Goal: Transaction & Acquisition: Purchase product/service

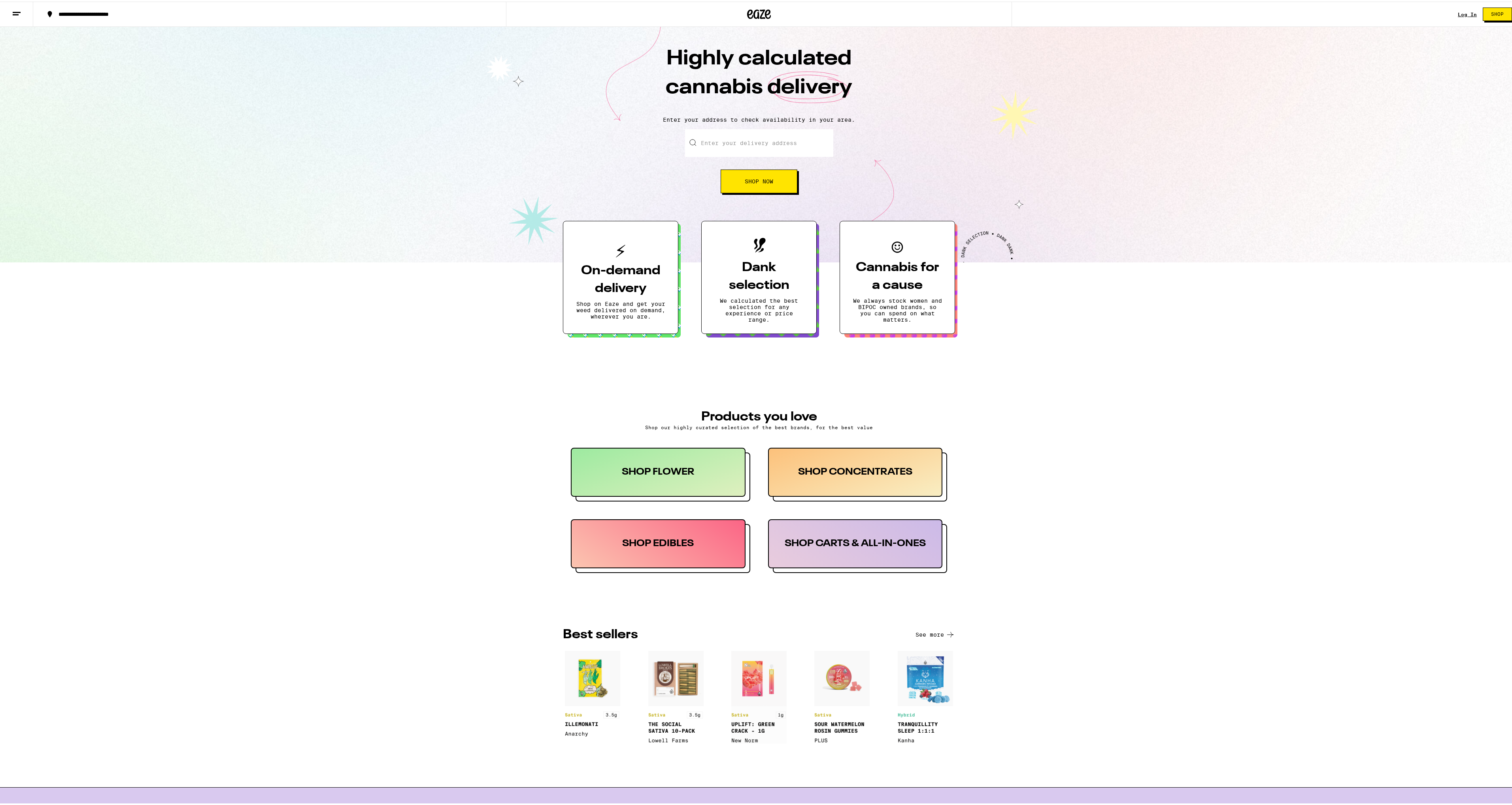
click at [754, 182] on span "Shop Now" at bounding box center [759, 180] width 28 height 5
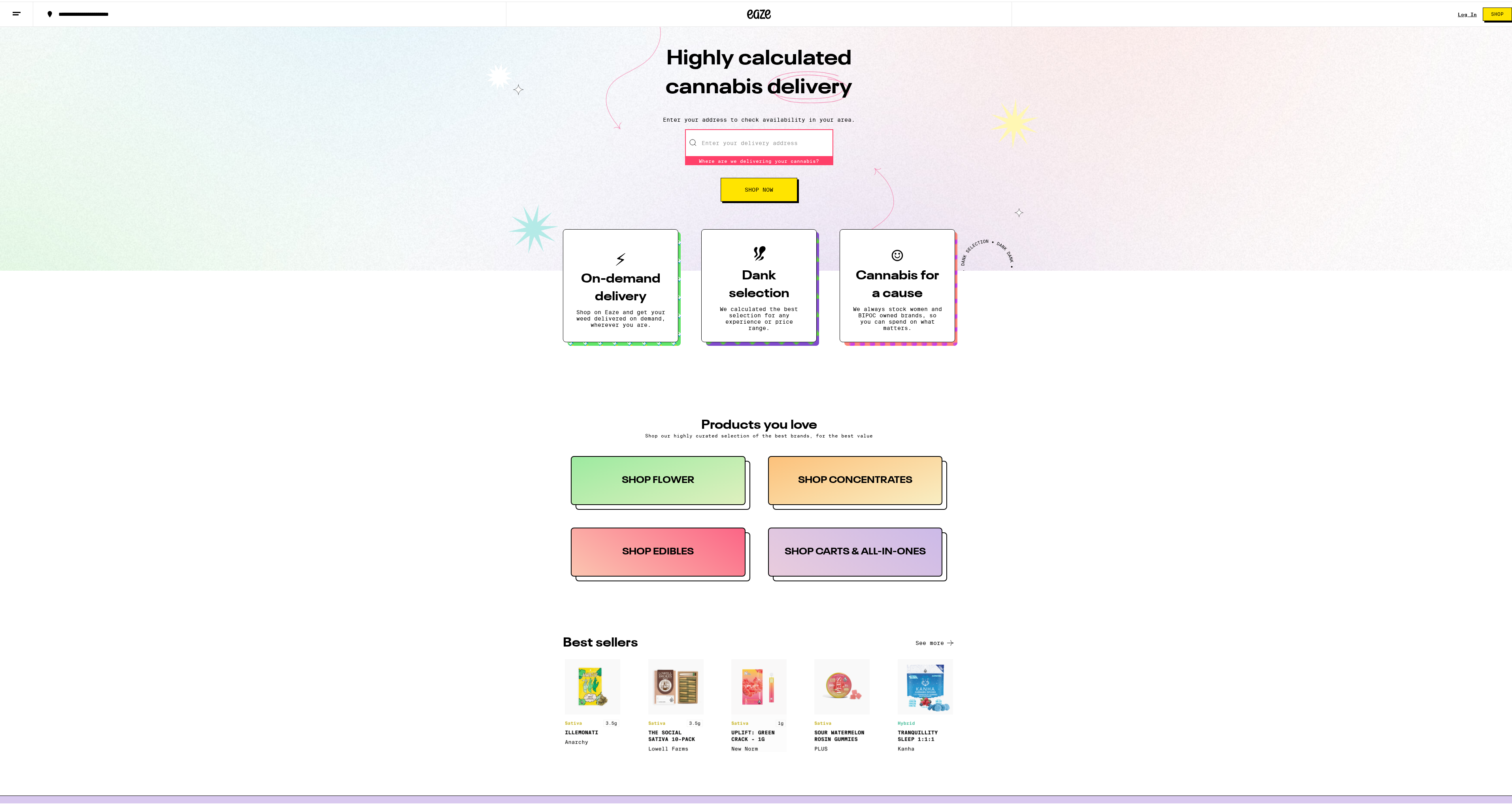
click at [730, 144] on input "Enter your delivery address" at bounding box center [760, 141] width 148 height 28
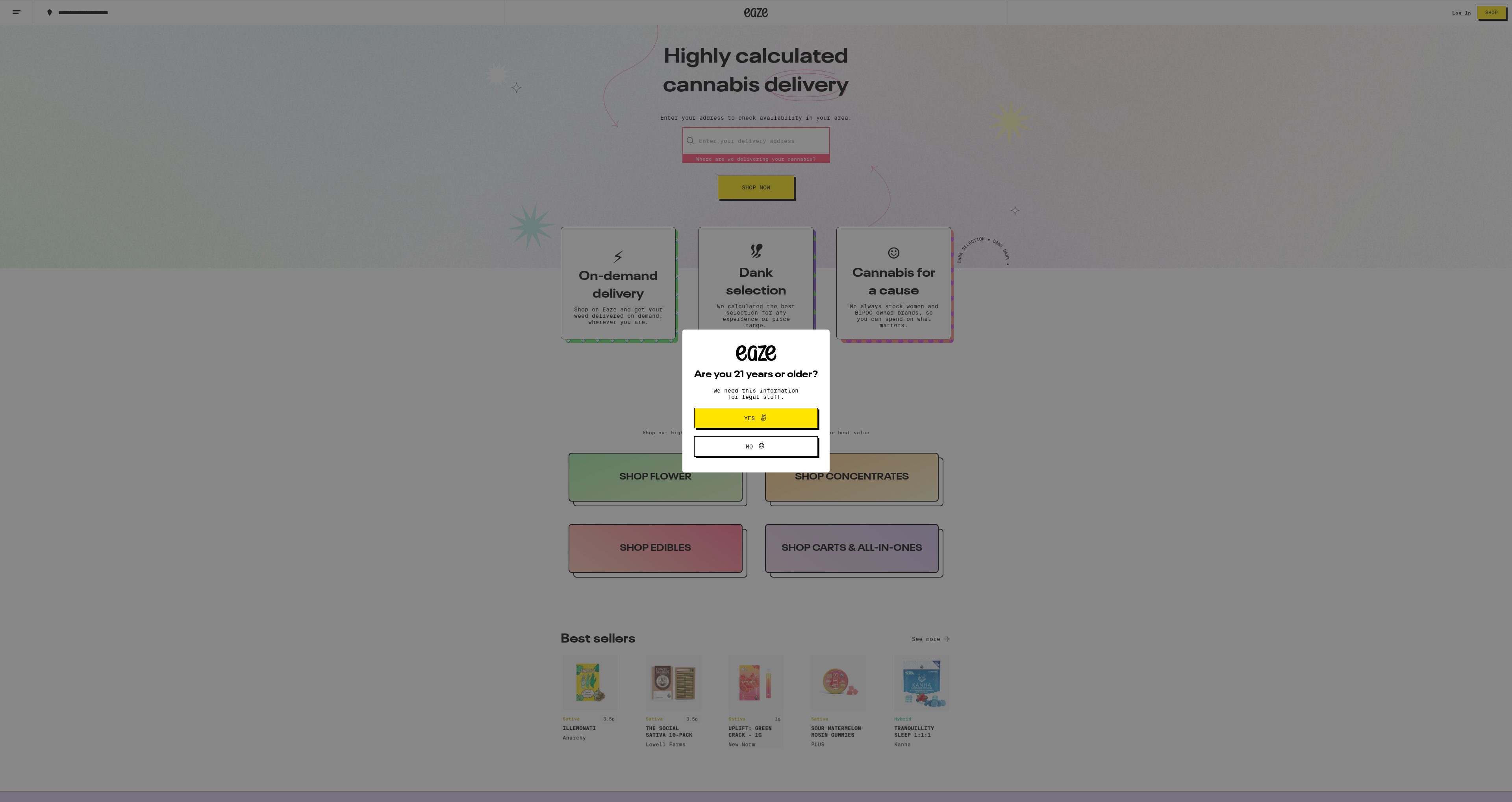
click at [781, 425] on button "Yes" at bounding box center [756, 418] width 124 height 21
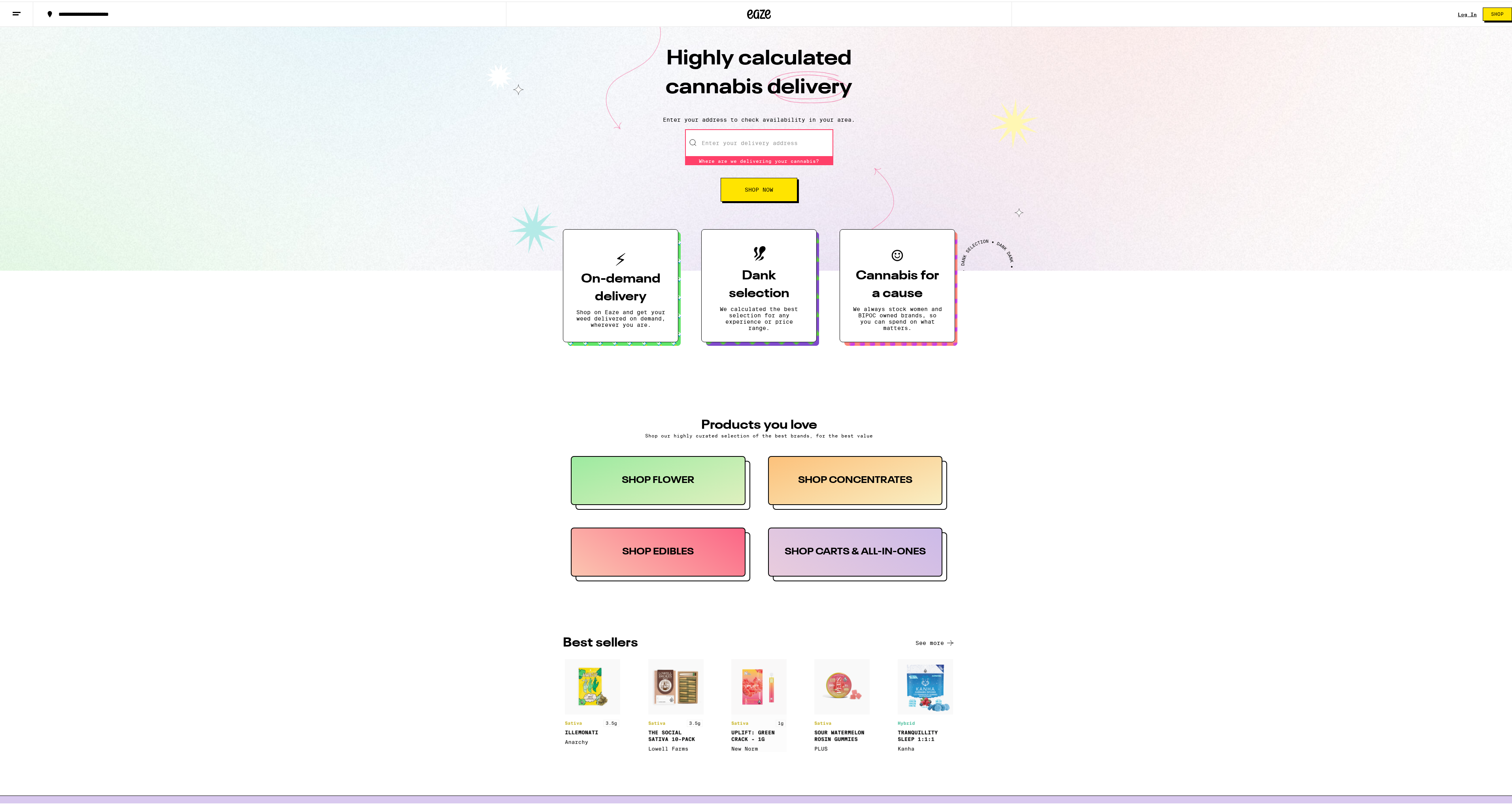
click at [721, 140] on input "Enter your delivery address" at bounding box center [760, 141] width 148 height 28
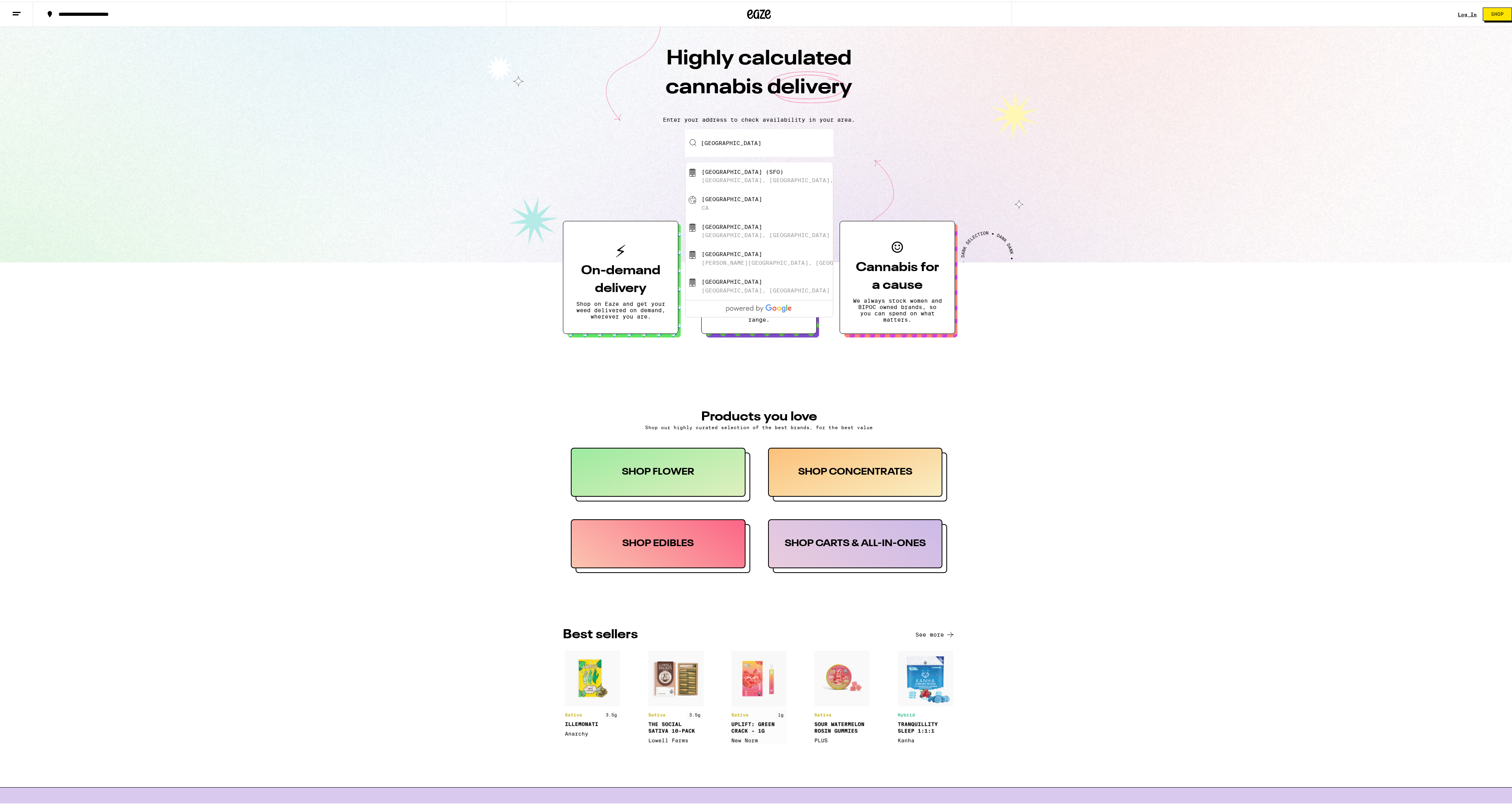
click at [732, 201] on div "[GEOGRAPHIC_DATA]" at bounding box center [732, 197] width 61 height 6
type input "[GEOGRAPHIC_DATA], [GEOGRAPHIC_DATA]"
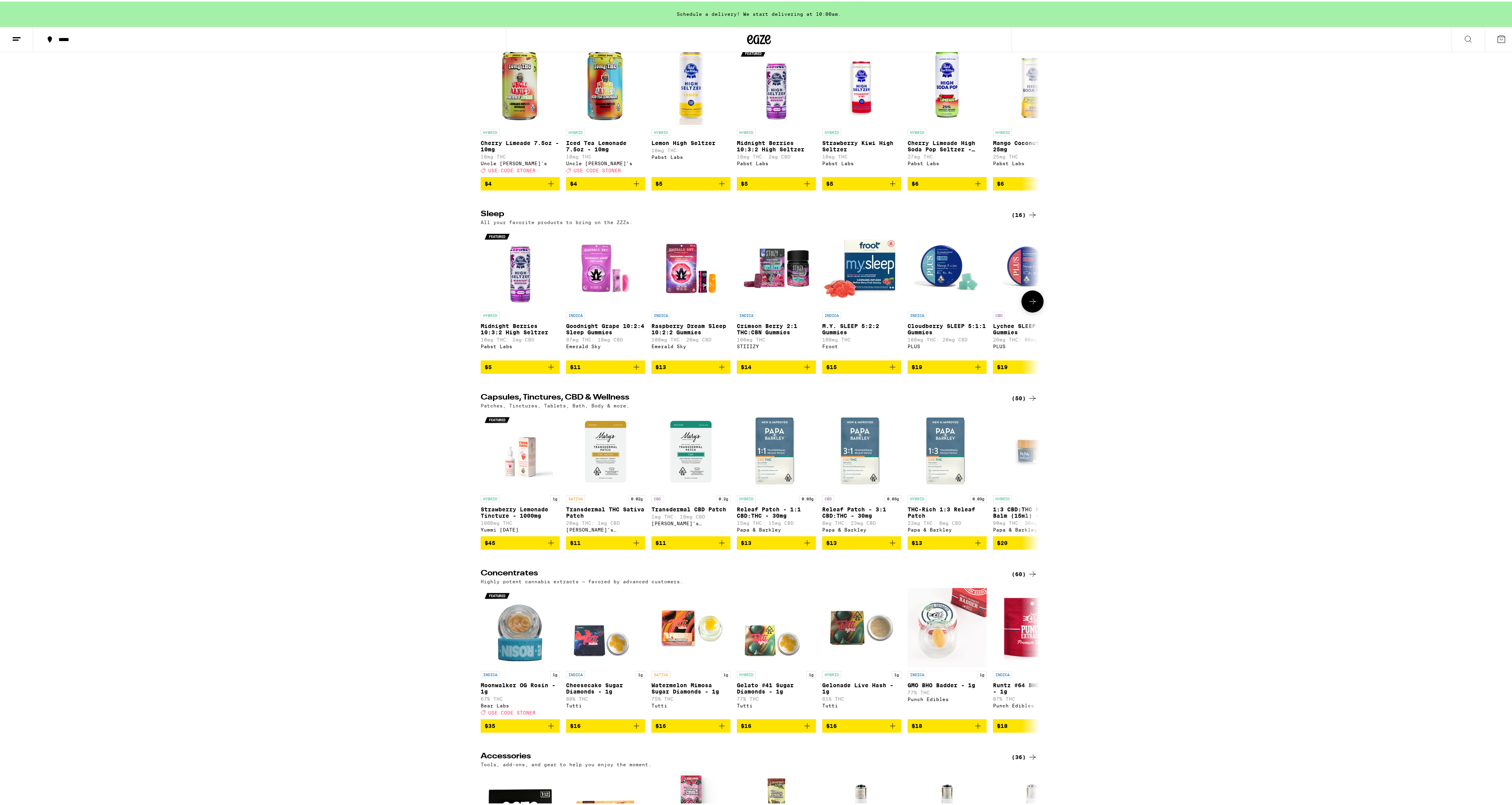
scroll to position [2807, 0]
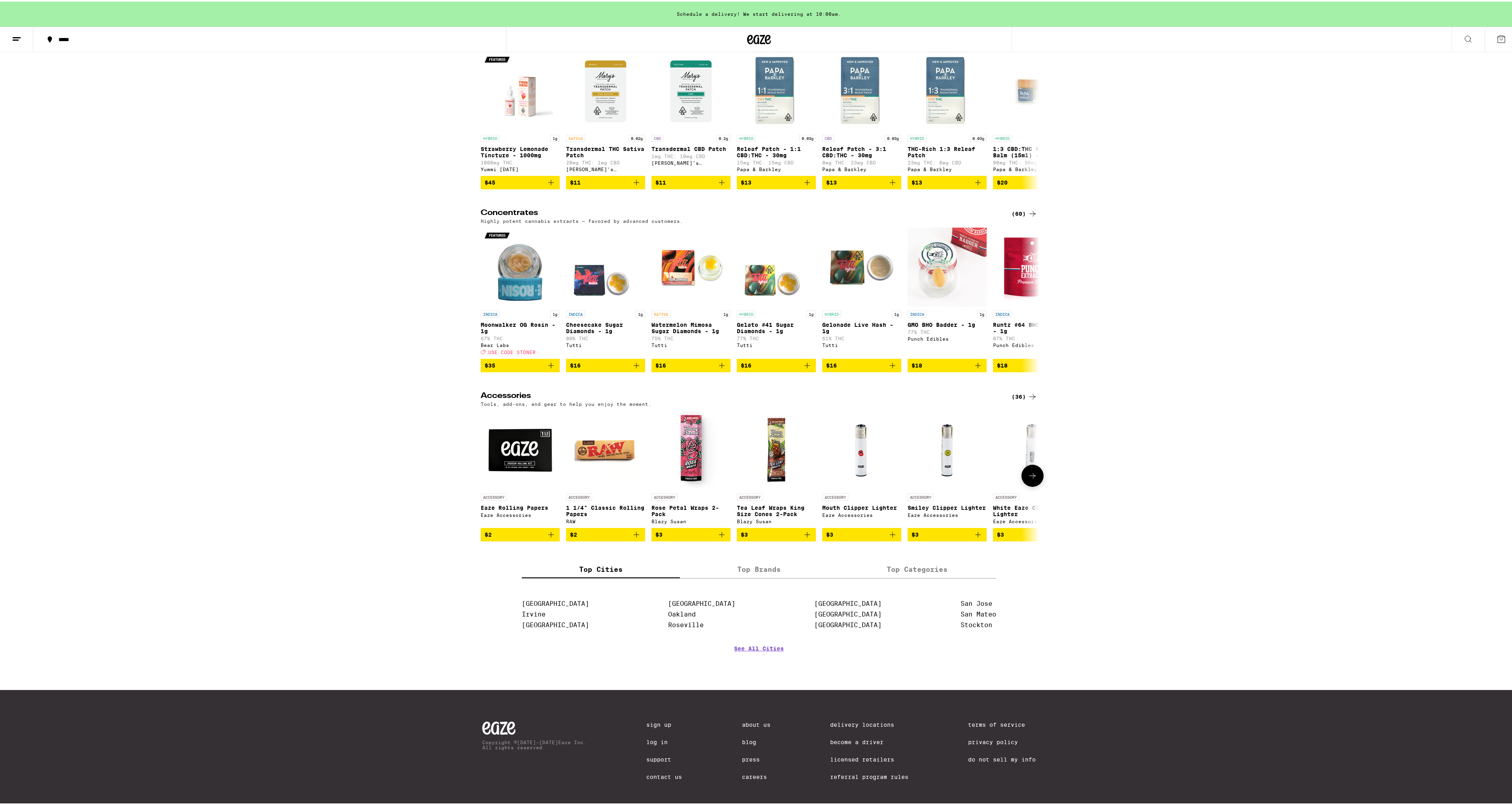
click at [1035, 486] on button at bounding box center [1032, 474] width 22 height 22
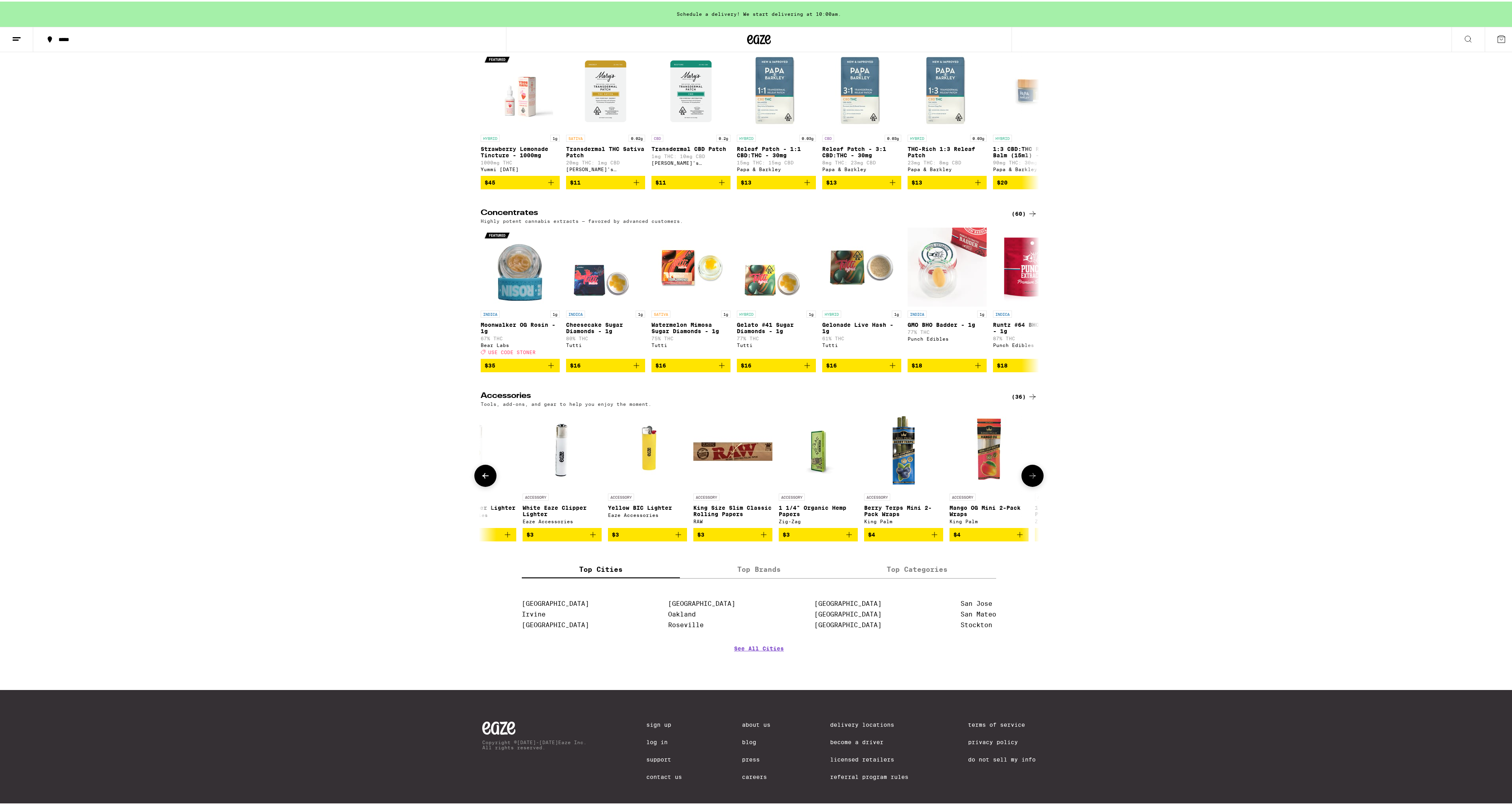
click at [1035, 486] on button at bounding box center [1032, 474] width 22 height 22
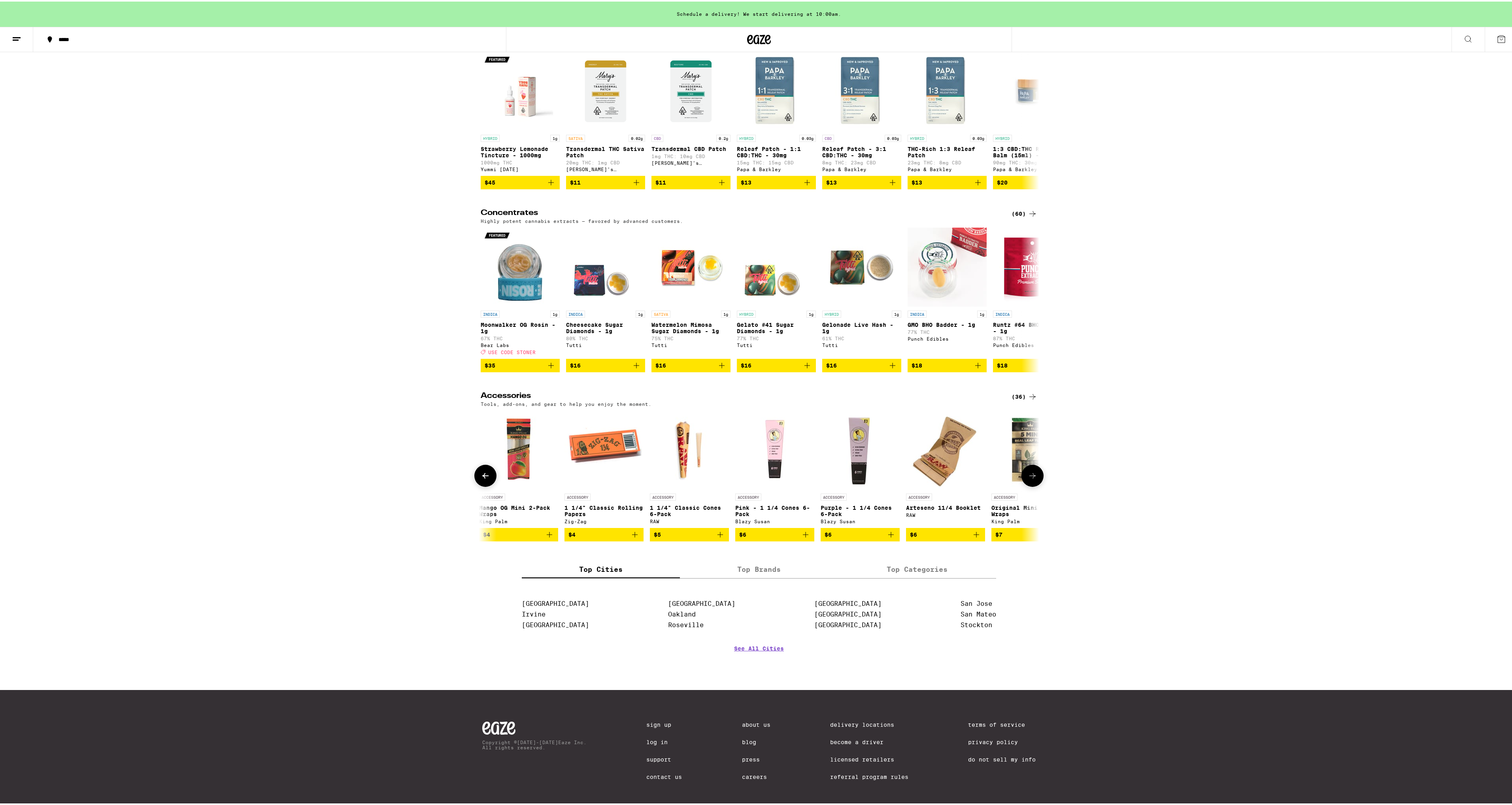
click at [1035, 486] on button at bounding box center [1032, 474] width 22 height 22
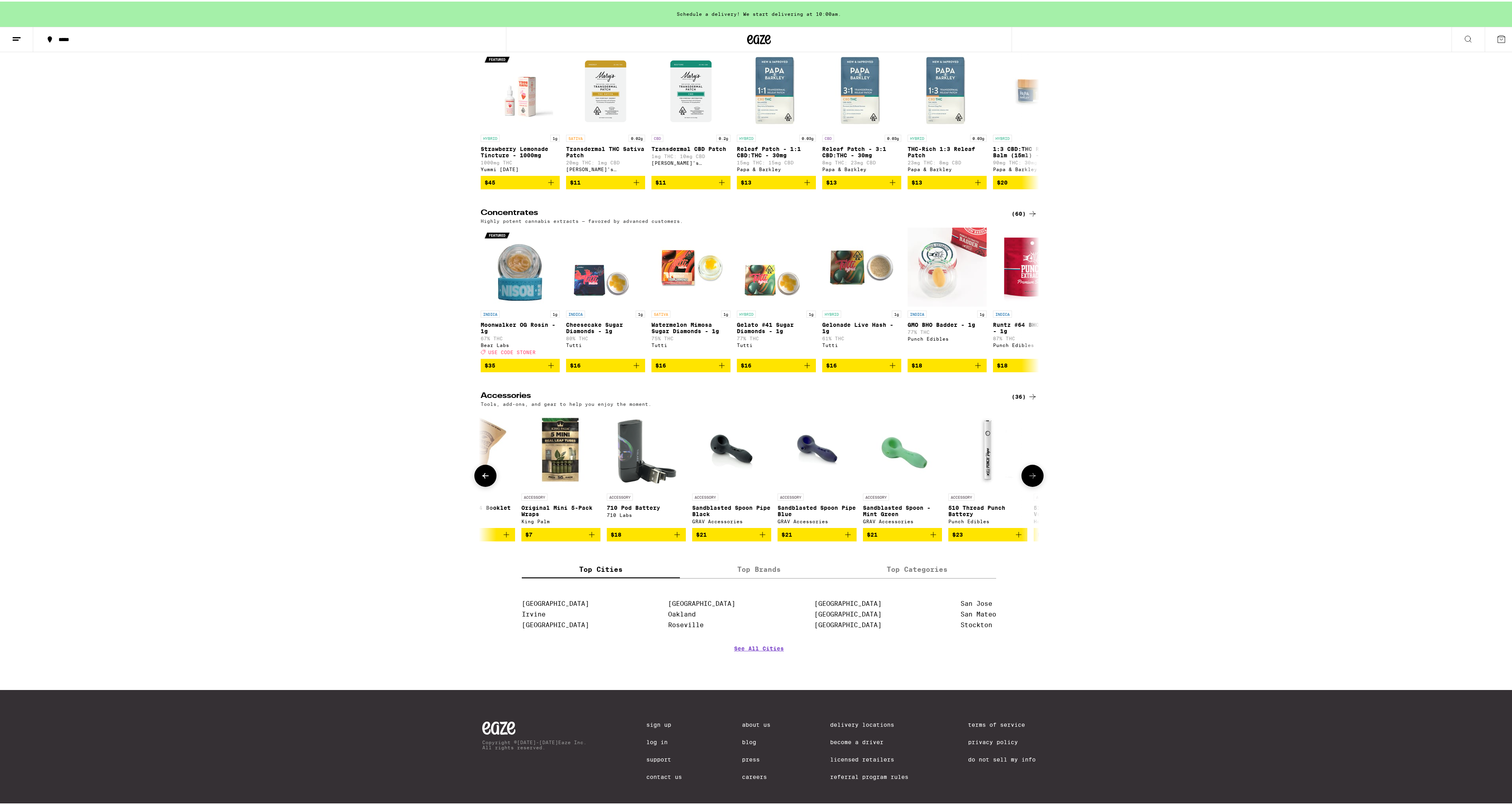
scroll to position [0, 1411]
click at [1035, 486] on button at bounding box center [1032, 474] width 22 height 22
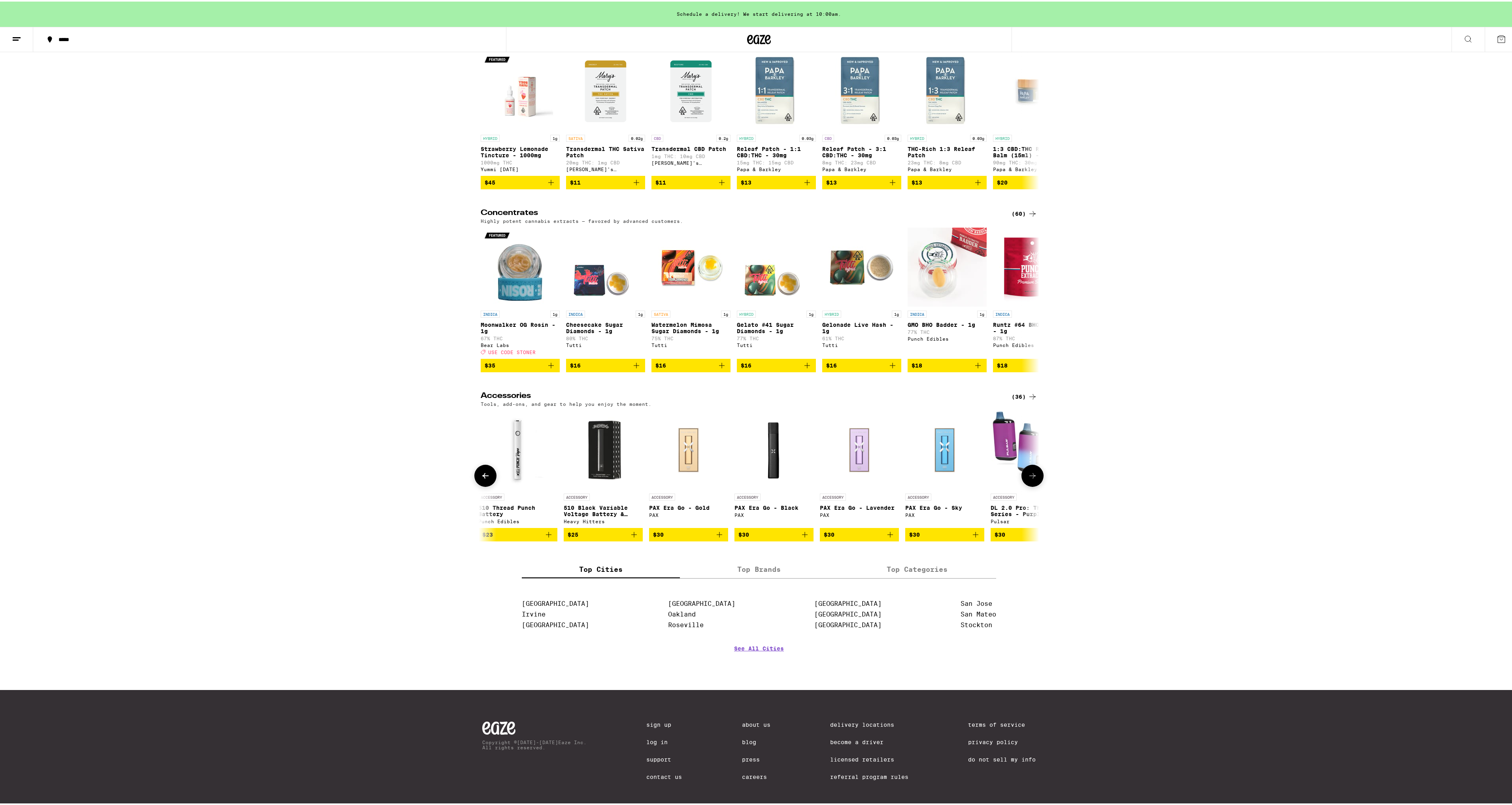
scroll to position [0, 1881]
click at [1035, 486] on button at bounding box center [1032, 474] width 22 height 22
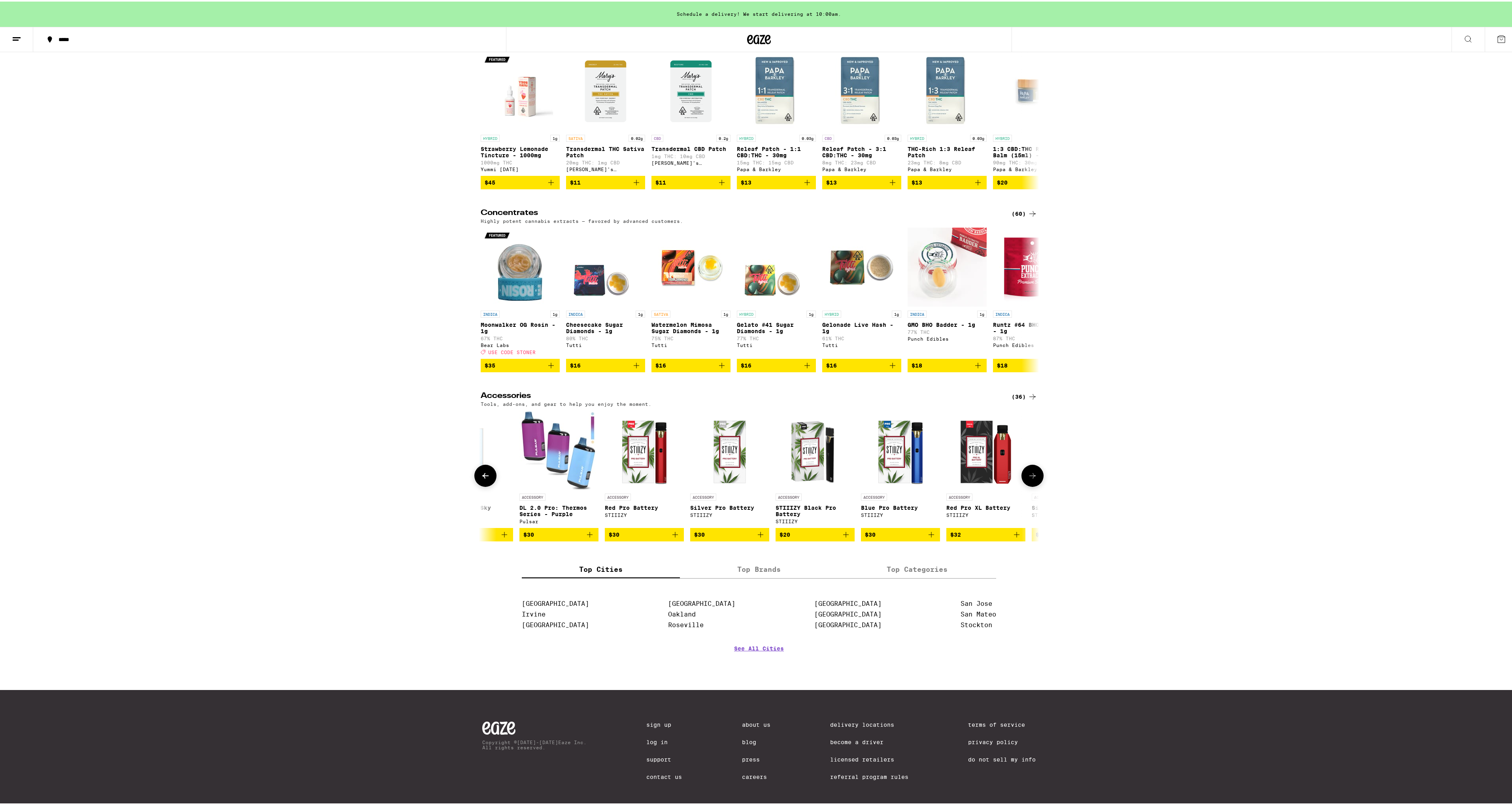
click at [1035, 486] on button at bounding box center [1032, 474] width 22 height 22
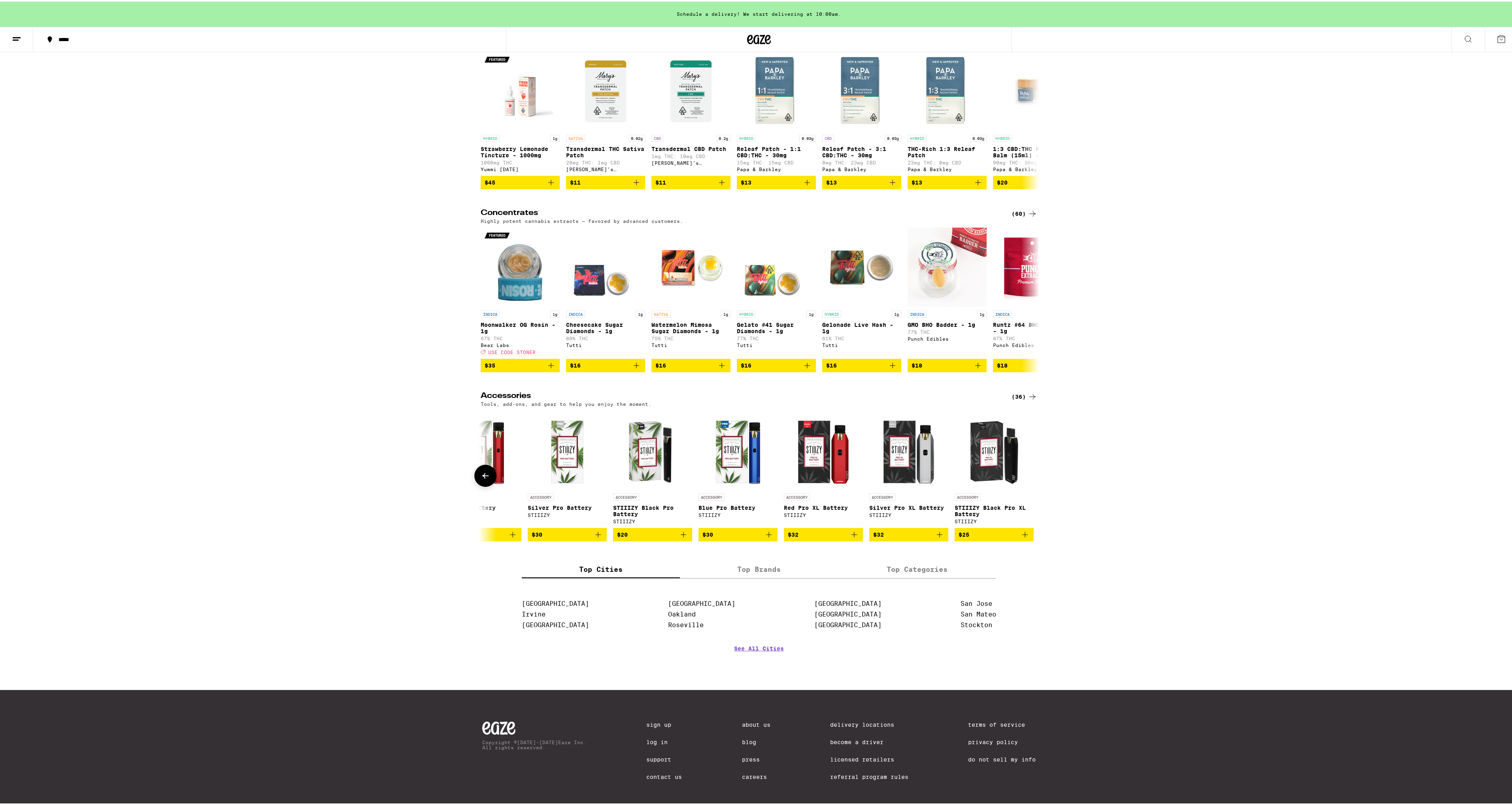
scroll to position [0, 2517]
click at [1028, 400] on icon at bounding box center [1032, 395] width 9 height 9
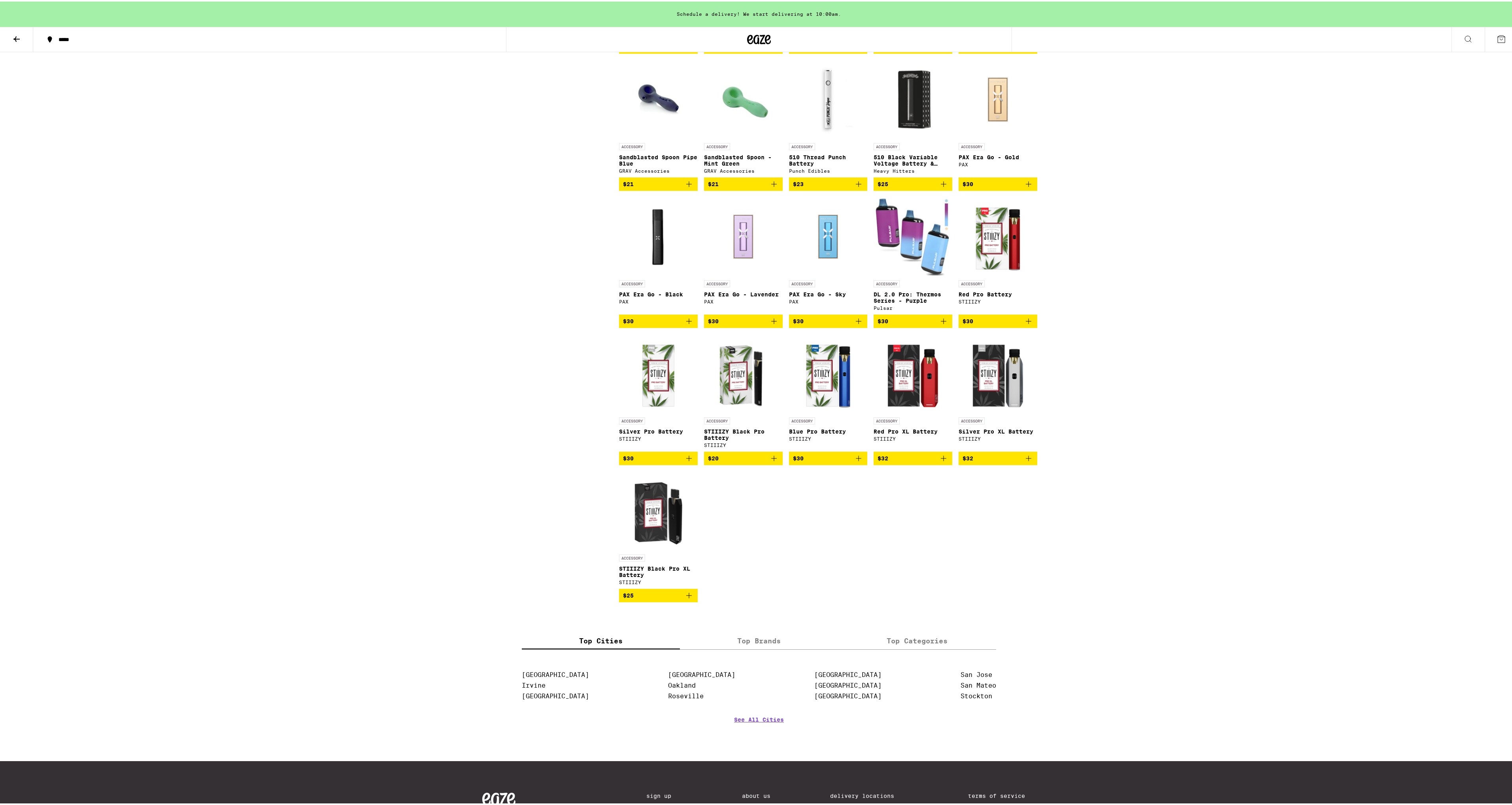
scroll to position [738, 0]
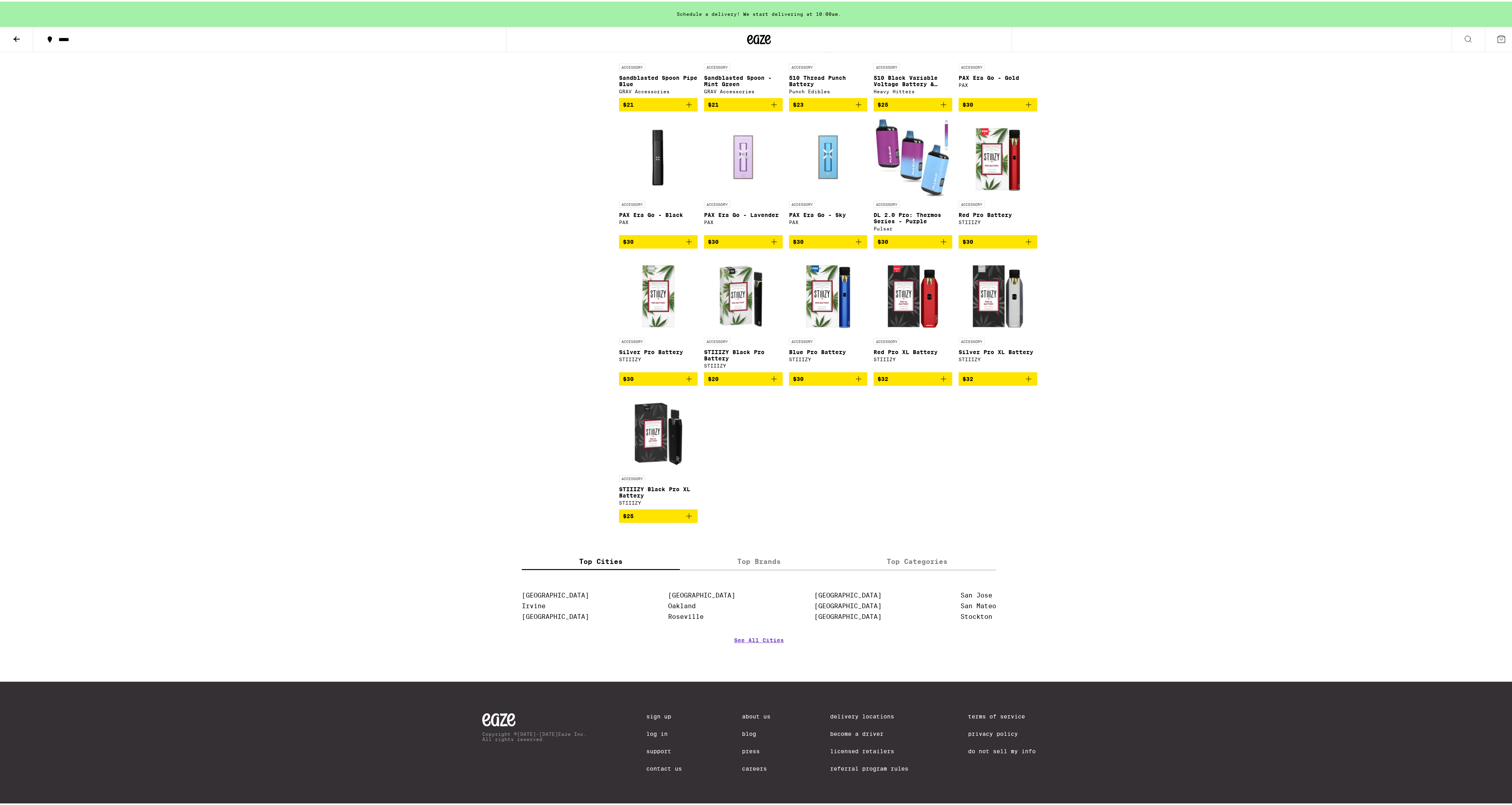
drag, startPoint x: 405, startPoint y: 407, endPoint x: 679, endPoint y: 629, distance: 352.6
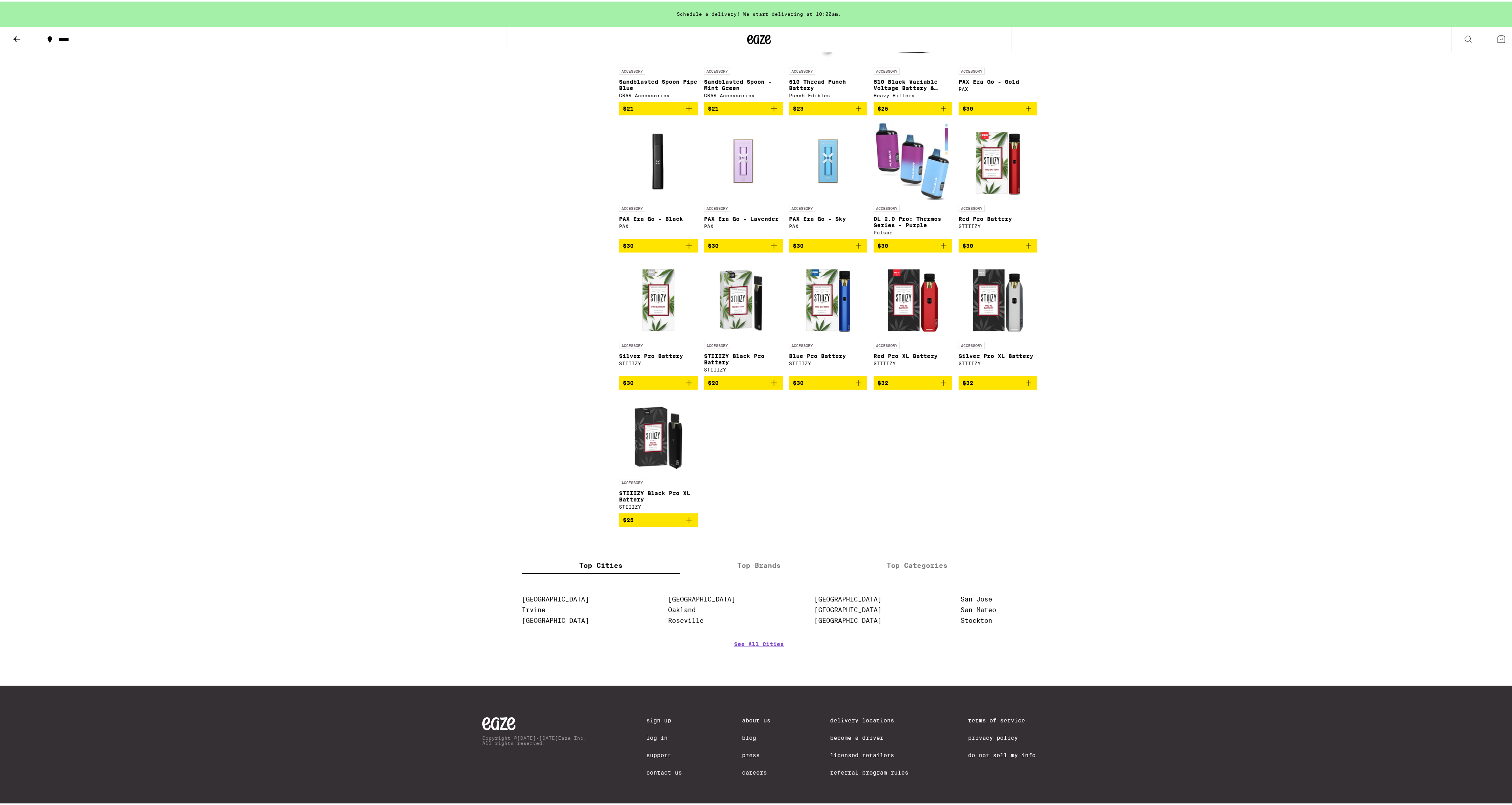
scroll to position [0, 0]
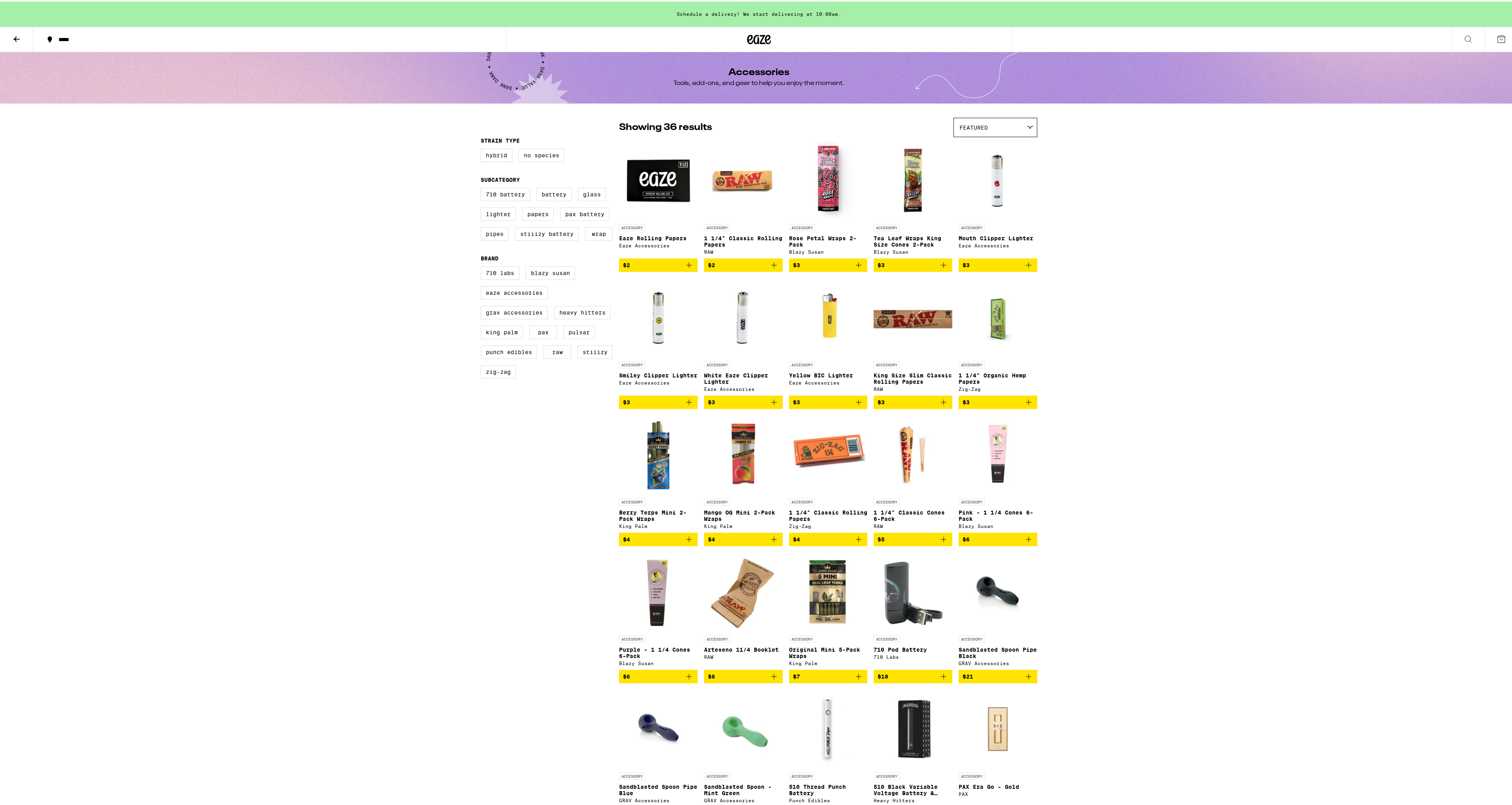
drag, startPoint x: 547, startPoint y: 529, endPoint x: 197, endPoint y: 299, distance: 418.8
drag, startPoint x: 268, startPoint y: 93, endPoint x: 157, endPoint y: 20, distance: 132.9
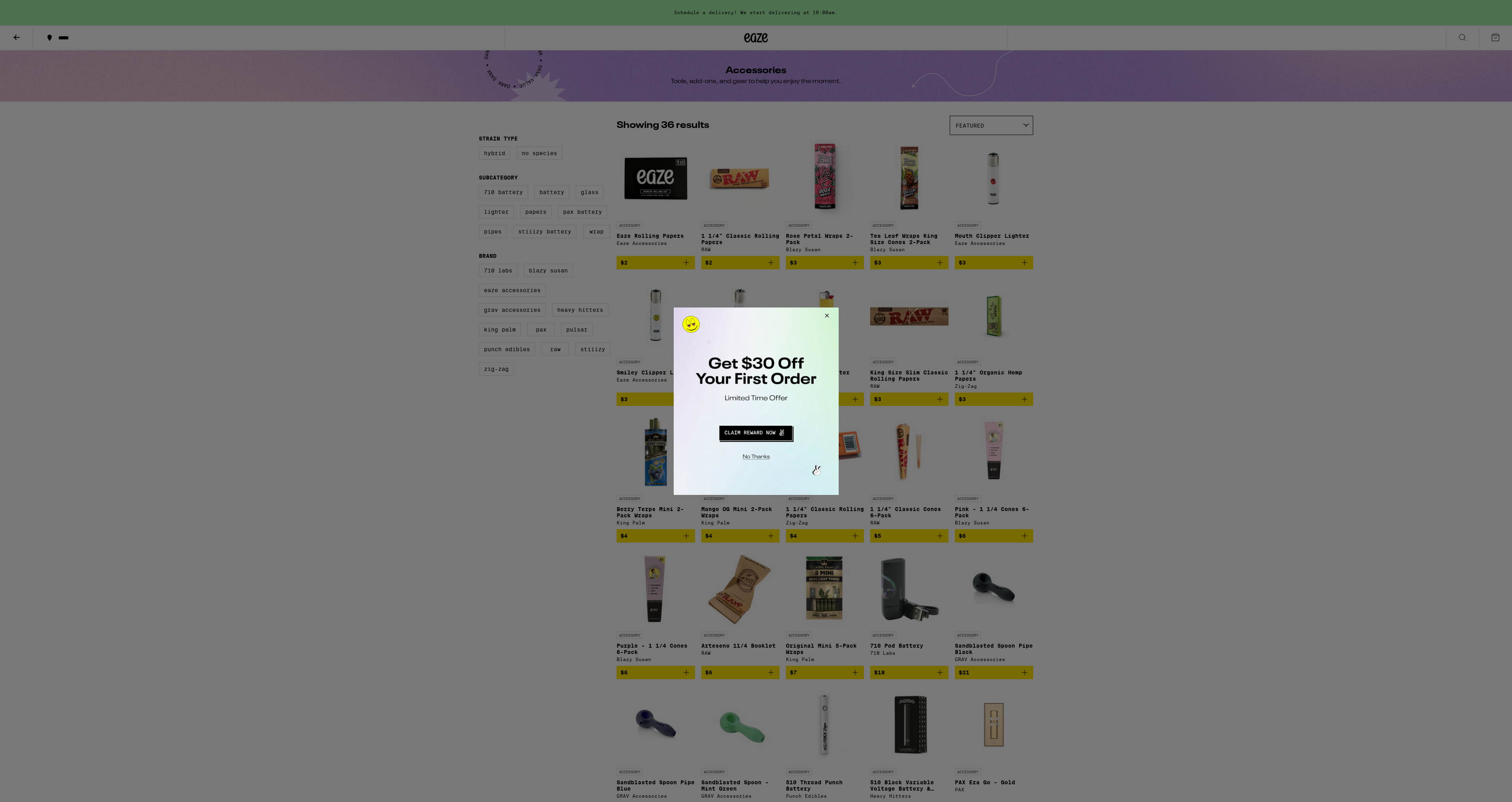
click at [80, 50] on div at bounding box center [756, 401] width 1512 height 802
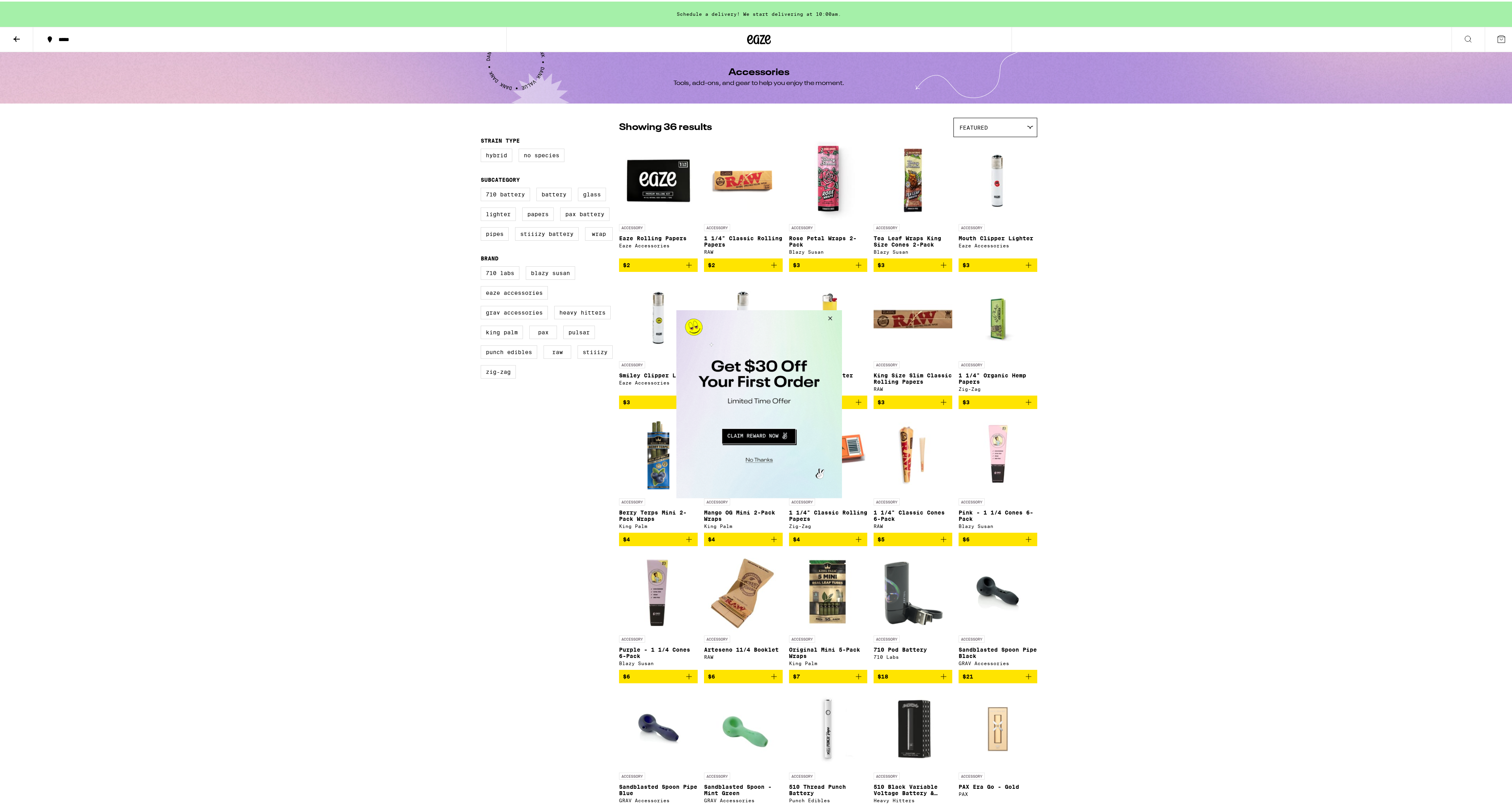
drag, startPoint x: 825, startPoint y: 320, endPoint x: 1471, endPoint y: 616, distance: 710.6
click at [825, 320] on button "Close Modal" at bounding box center [828, 319] width 21 height 19
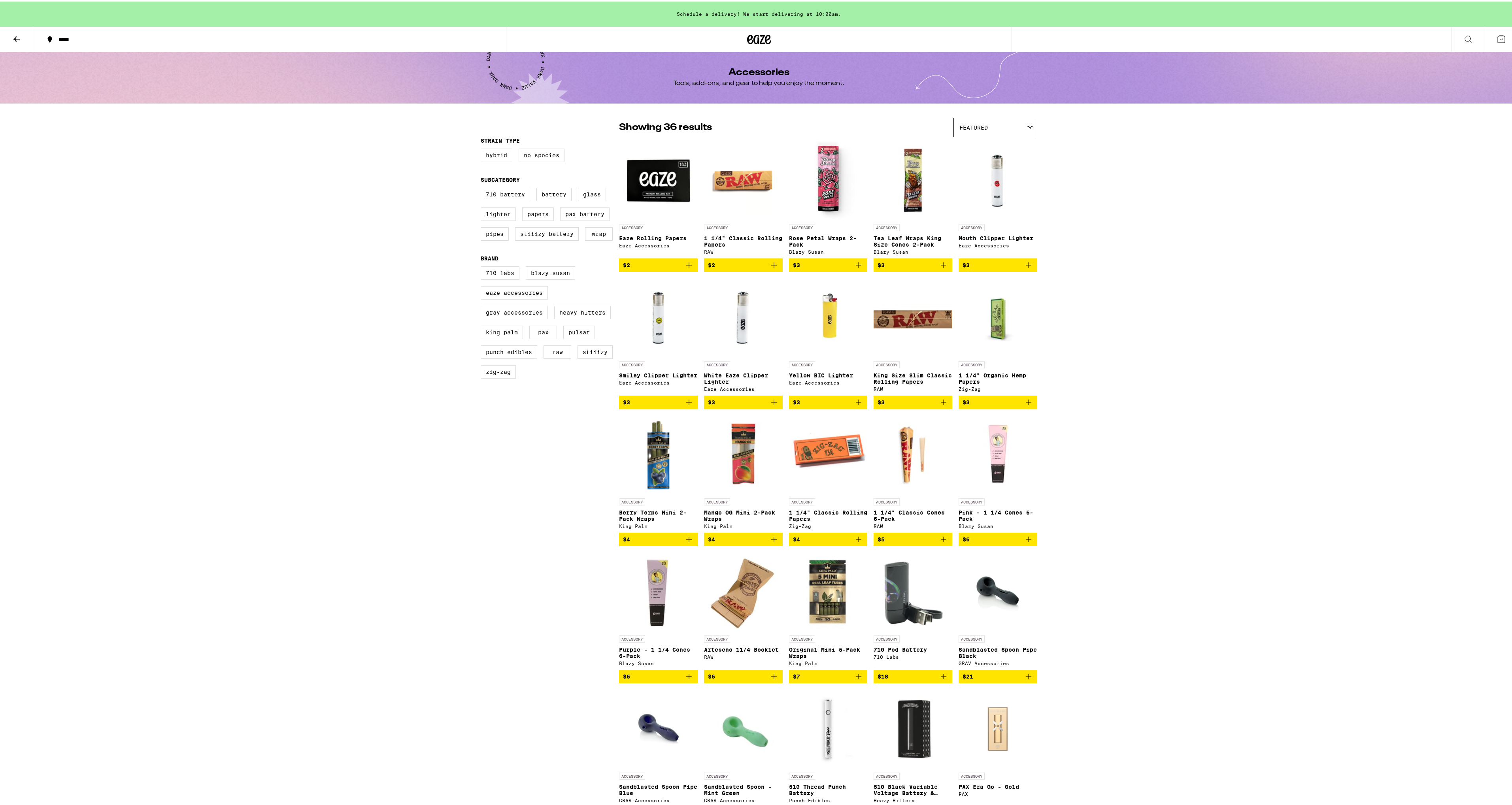
click at [26, 37] on button at bounding box center [16, 38] width 33 height 25
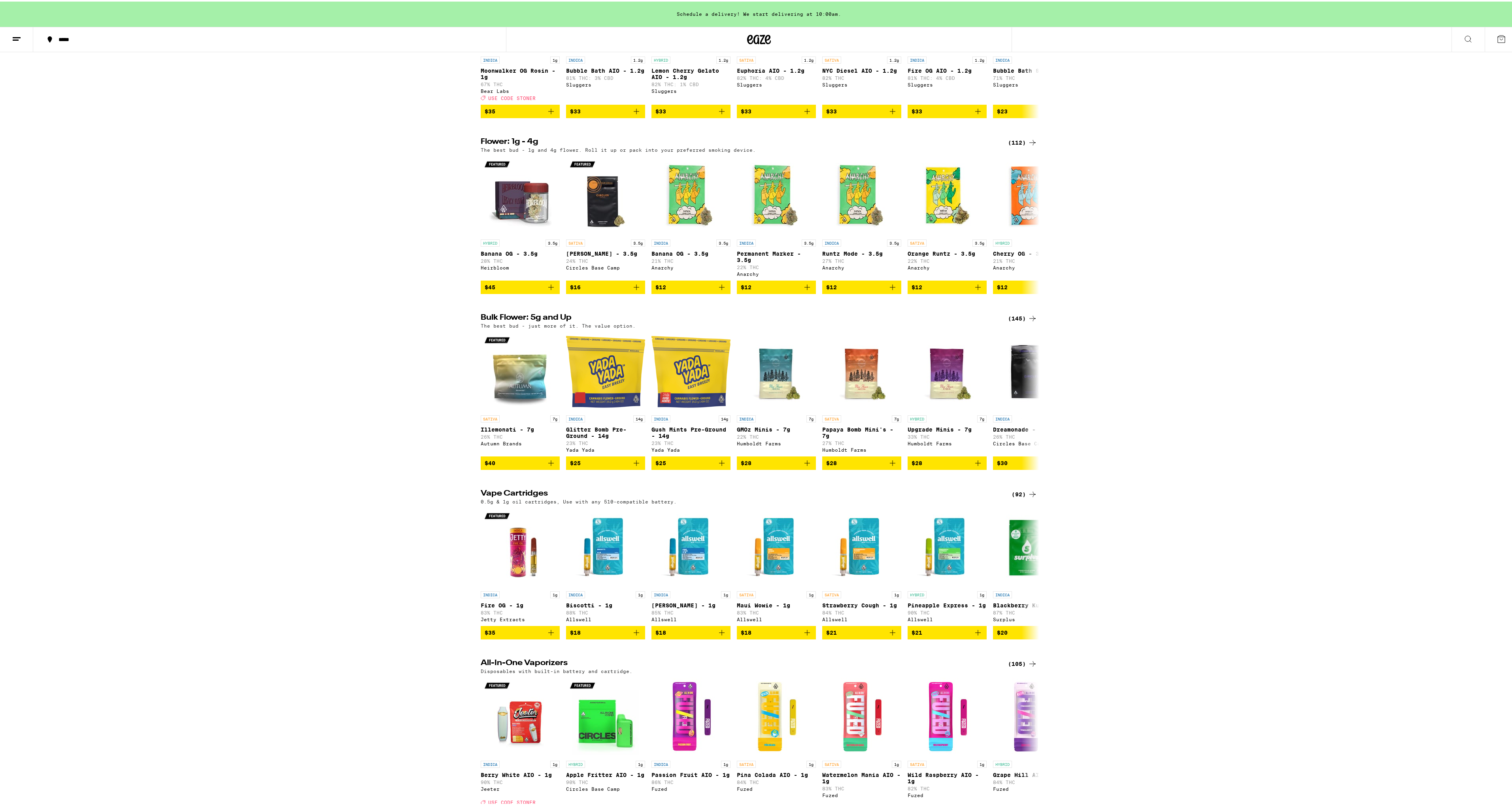
scroll to position [553, 0]
